Goal: Navigation & Orientation: Understand site structure

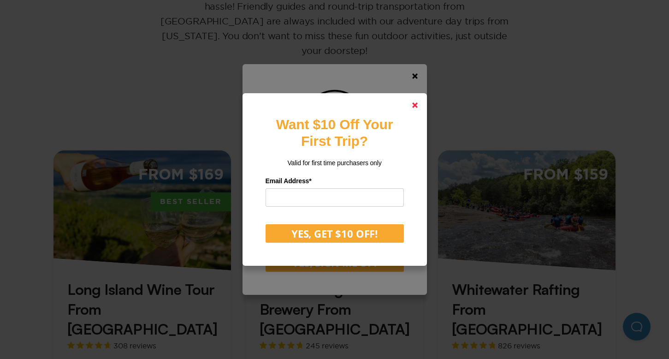
click at [418, 106] on link at bounding box center [415, 105] width 22 height 22
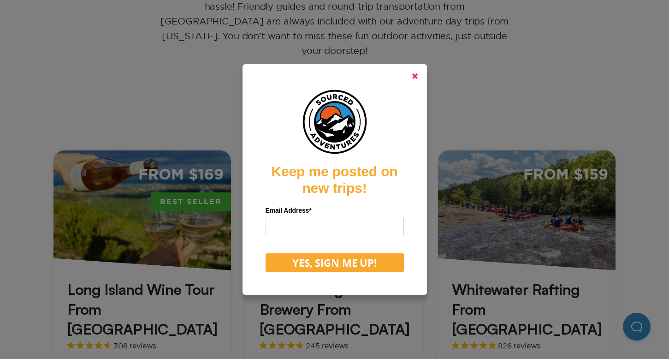
click at [418, 77] on icon at bounding box center [415, 76] width 6 height 6
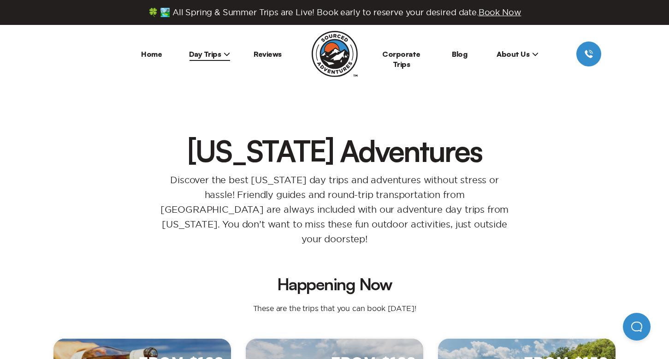
click at [149, 55] on link "Home" at bounding box center [151, 53] width 21 height 9
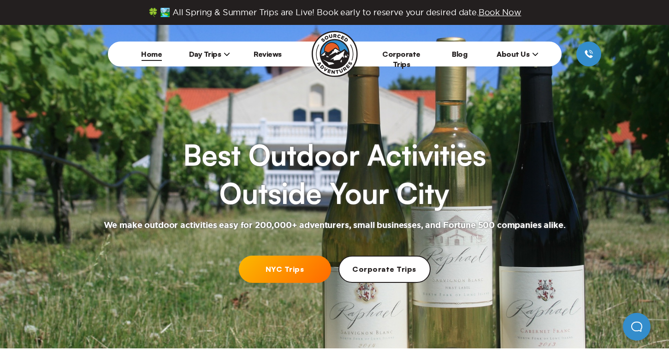
click at [517, 56] on span "About Us" at bounding box center [518, 53] width 42 height 9
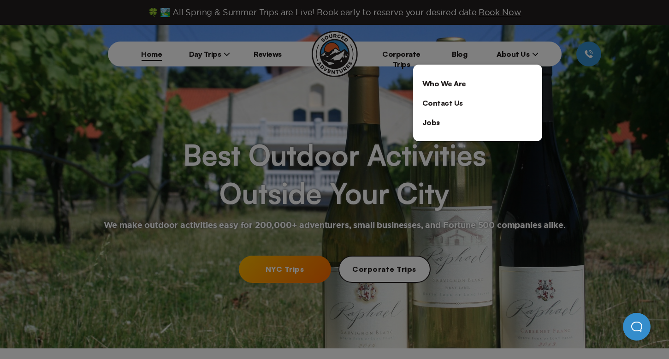
click at [424, 126] on link "Jobs" at bounding box center [477, 122] width 129 height 19
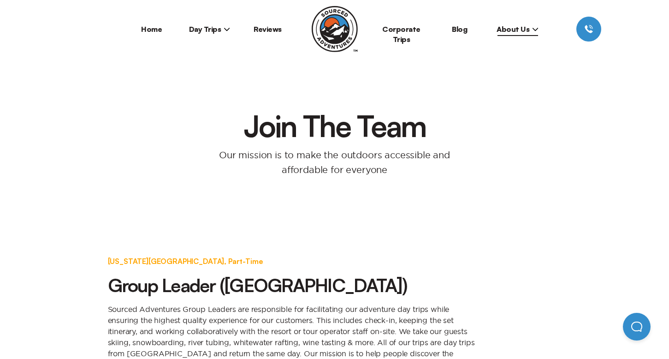
click at [148, 33] on link "Home" at bounding box center [151, 28] width 21 height 9
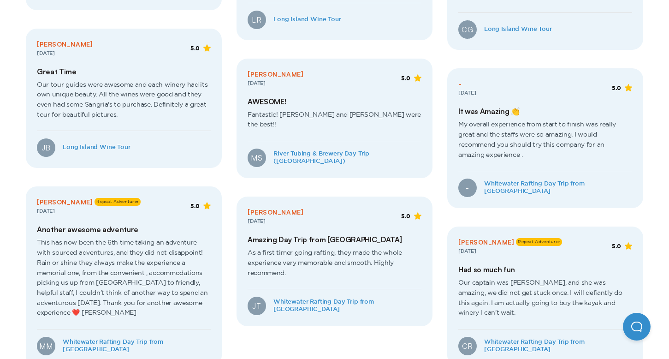
scroll to position [1752, 0]
